Goal: Navigation & Orientation: Find specific page/section

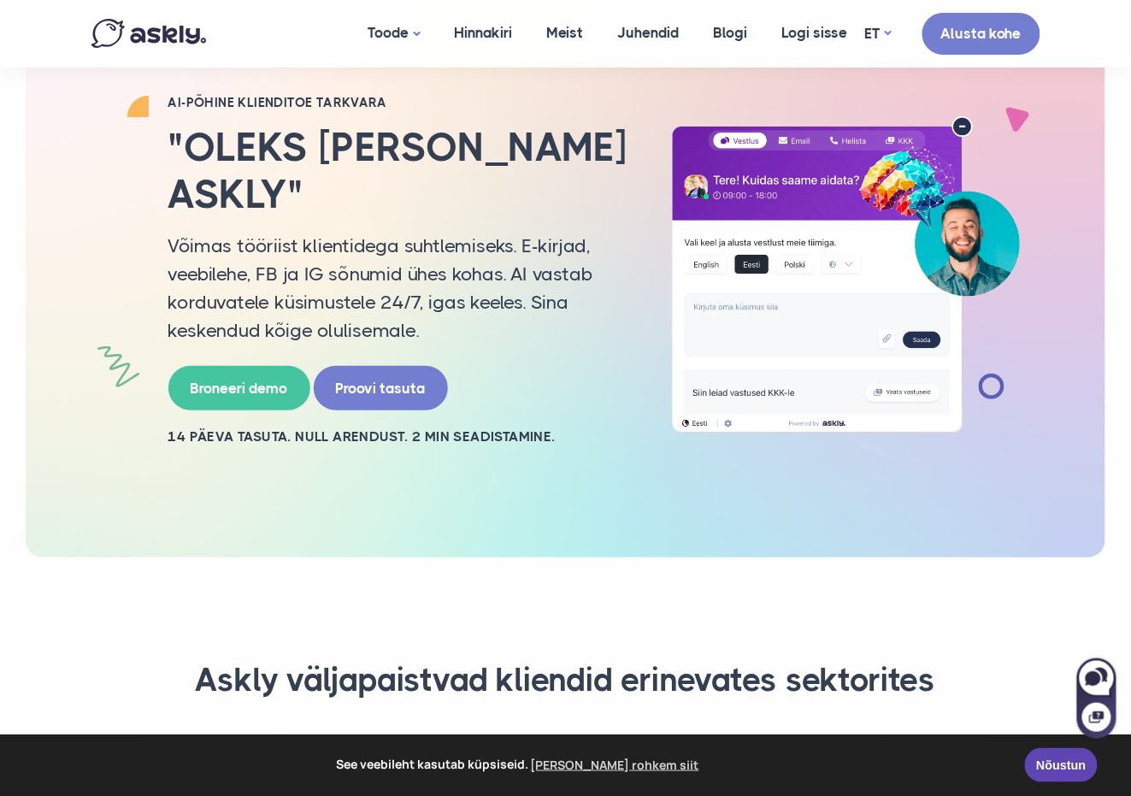
scroll to position [26, 0]
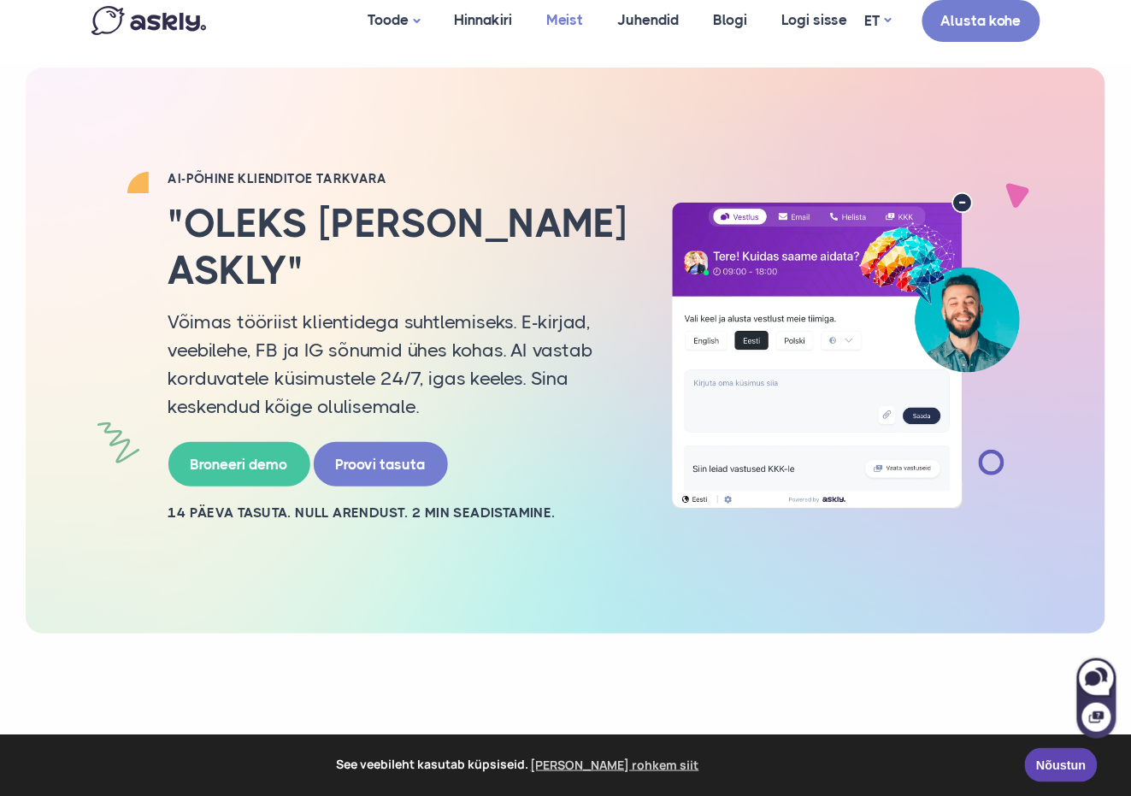
click at [561, 11] on link "Meist" at bounding box center [565, 20] width 71 height 83
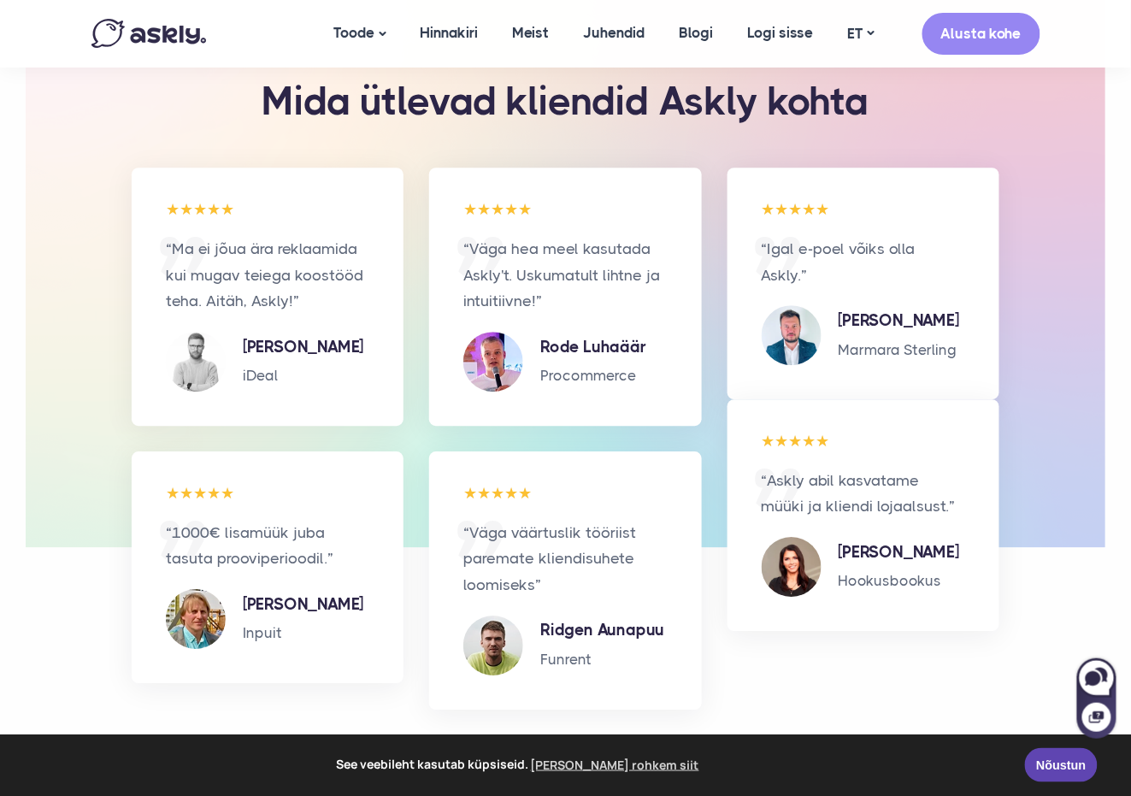
scroll to position [3281, 0]
